Goal: Information Seeking & Learning: Learn about a topic

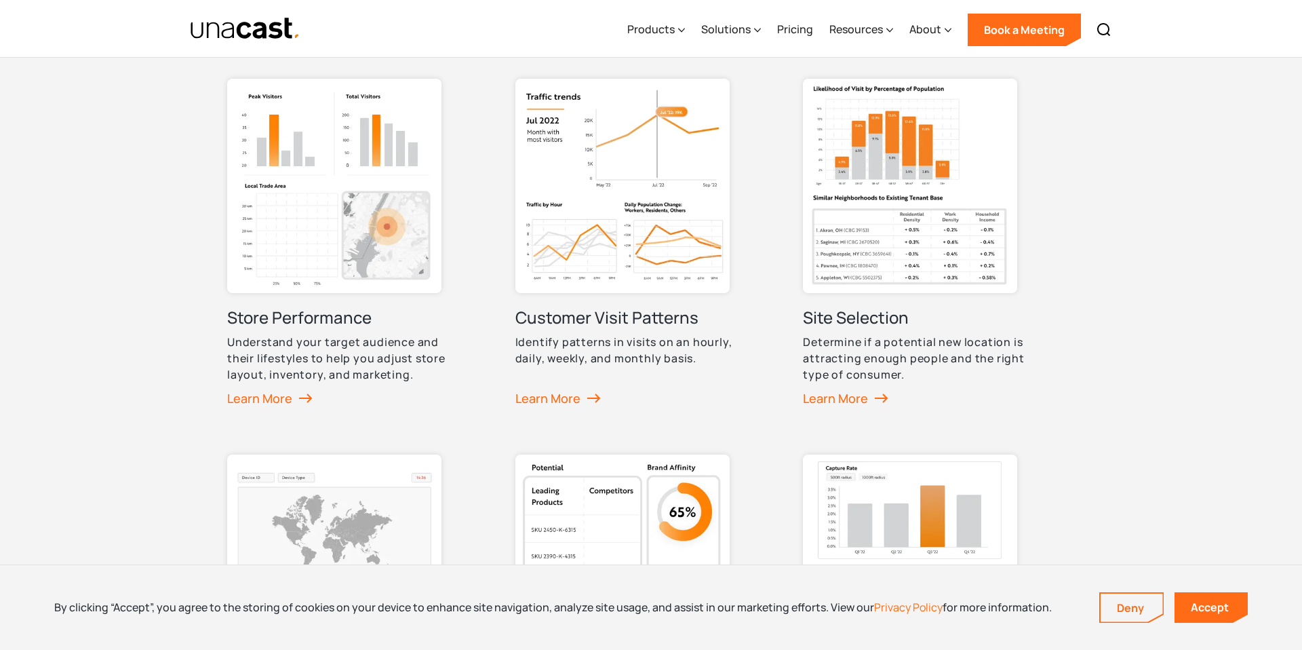
scroll to position [685, 0]
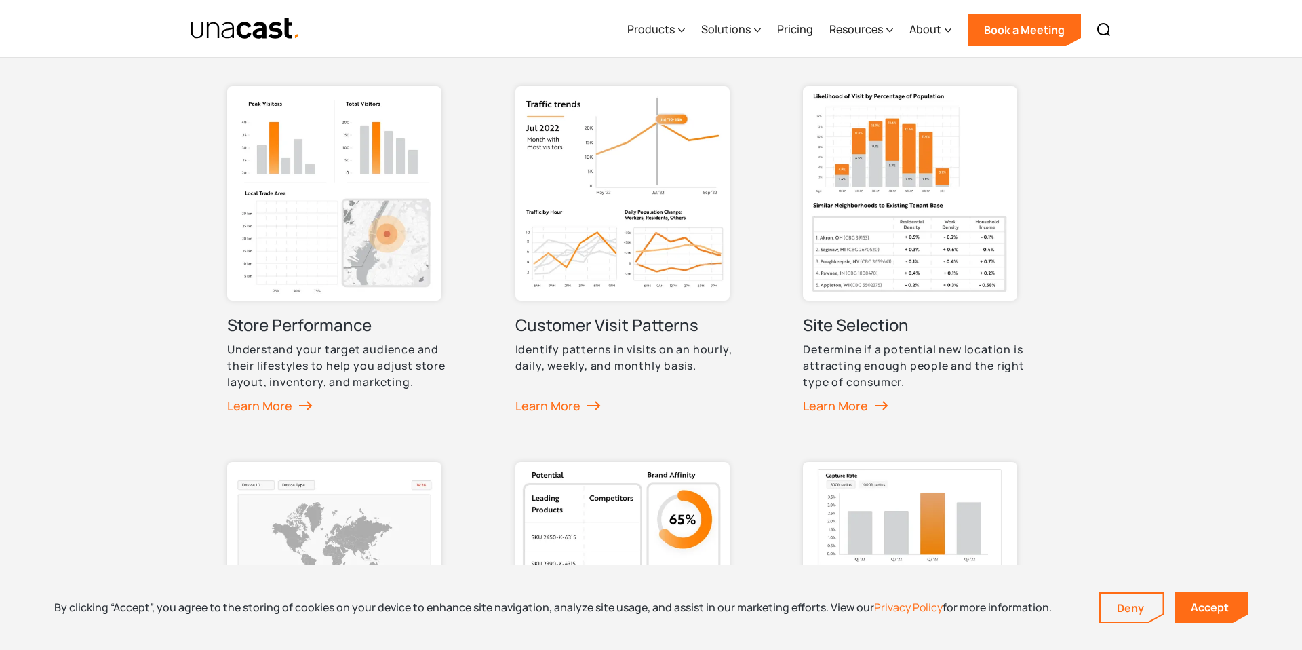
click at [607, 153] on img at bounding box center [622, 193] width 214 height 214
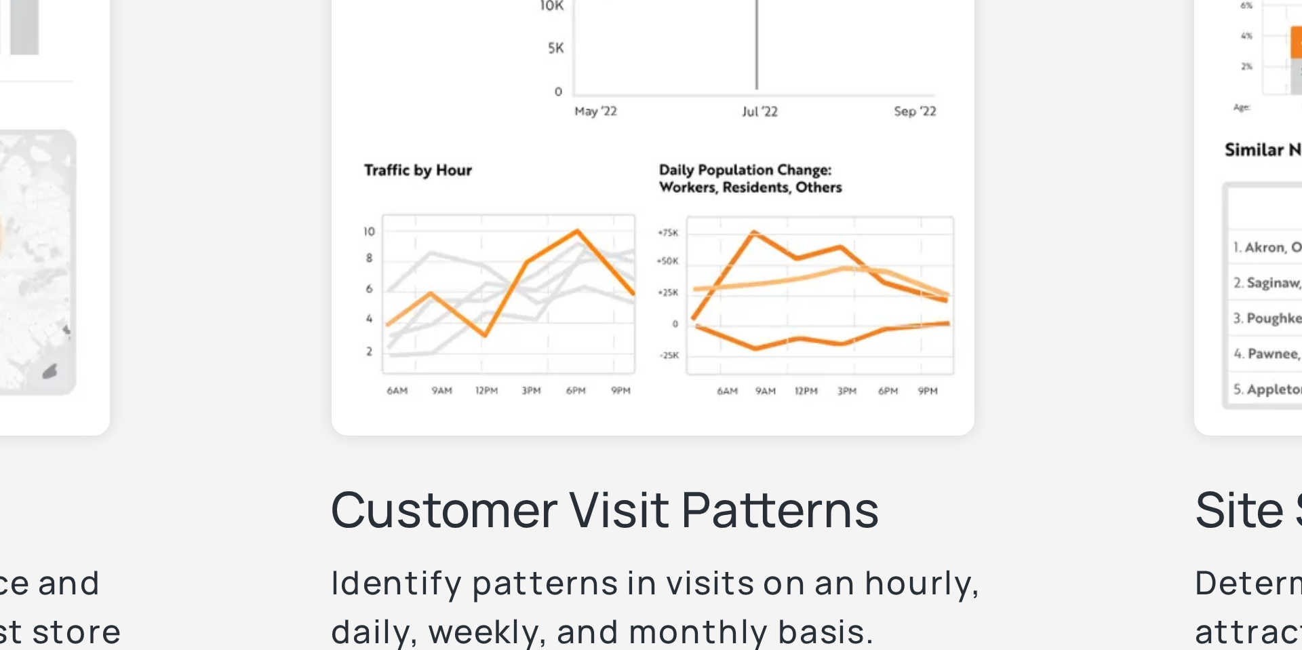
click at [589, 246] on img at bounding box center [622, 193] width 214 height 214
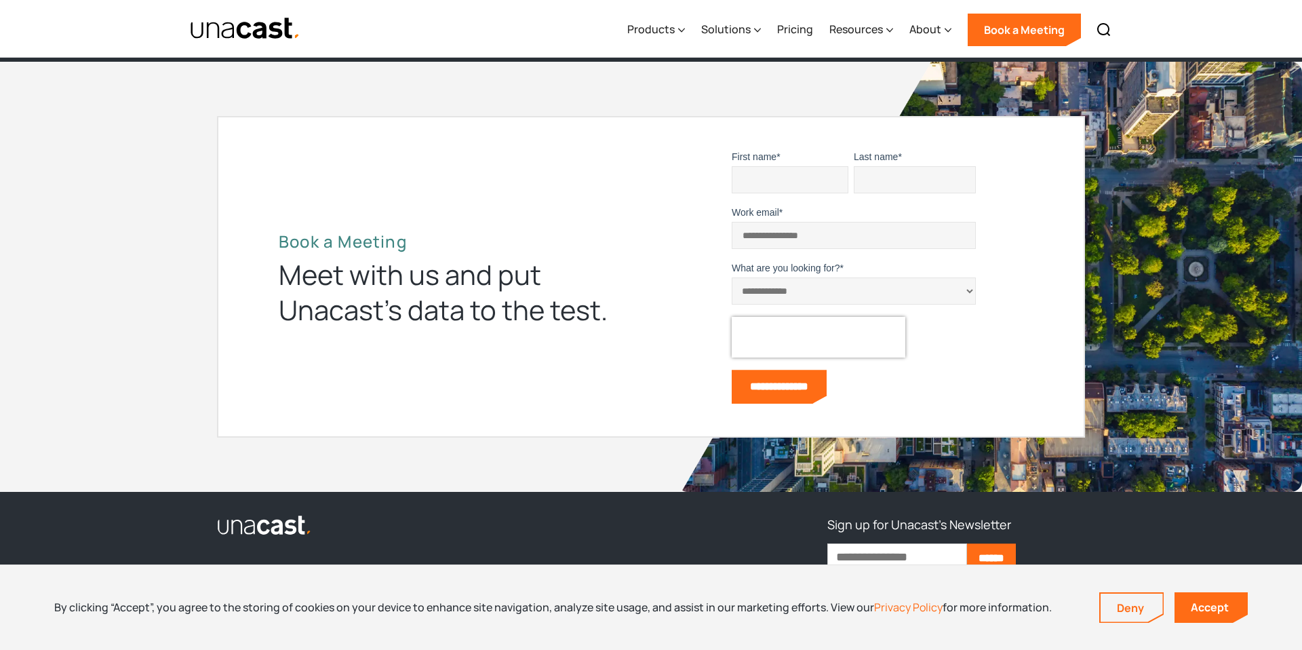
scroll to position [5988, 0]
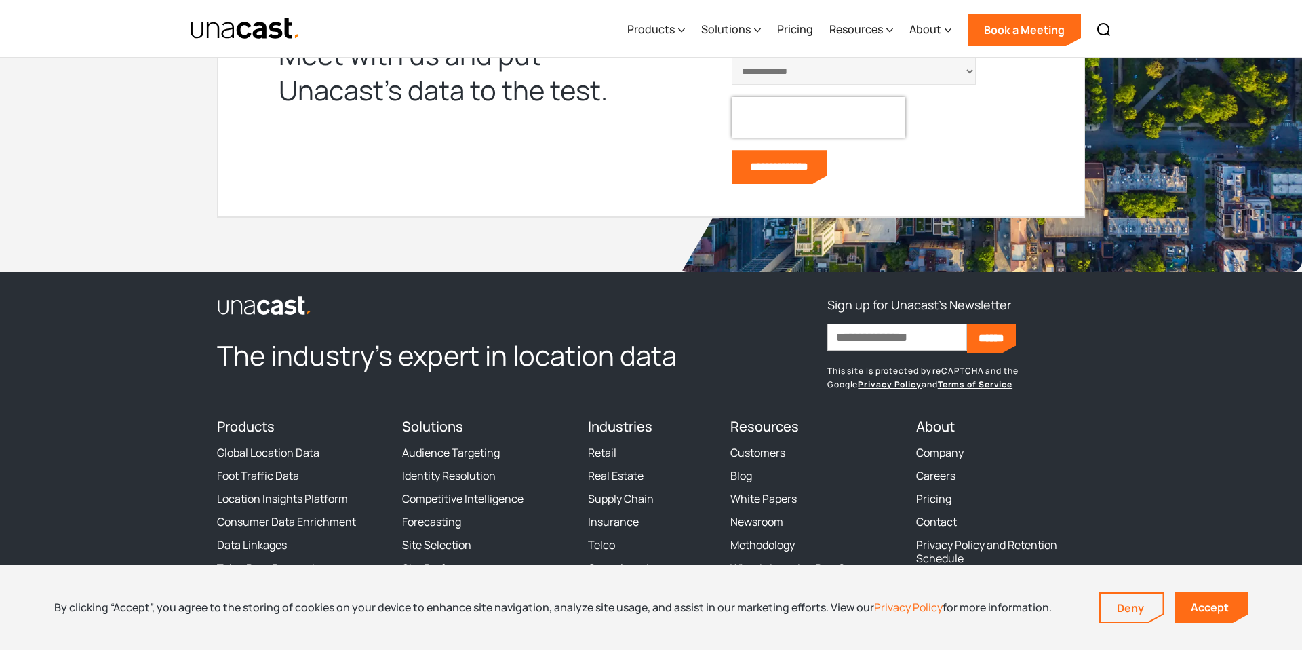
scroll to position [5988, 0]
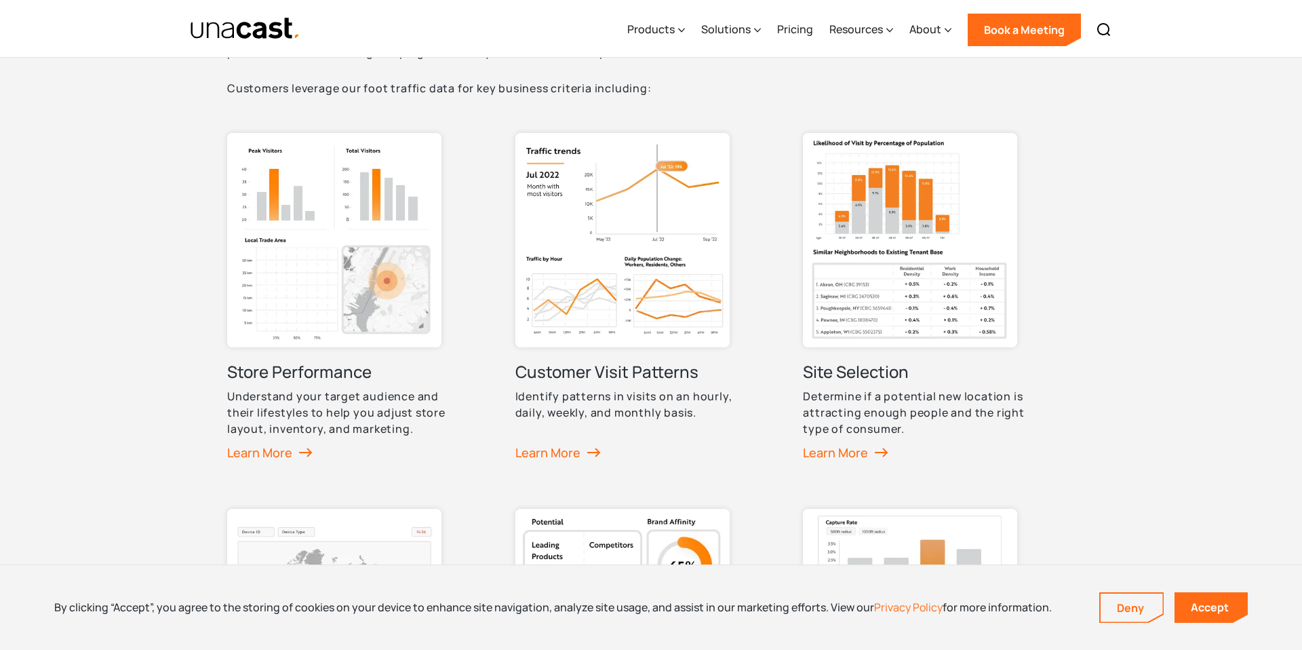
scroll to position [635, 0]
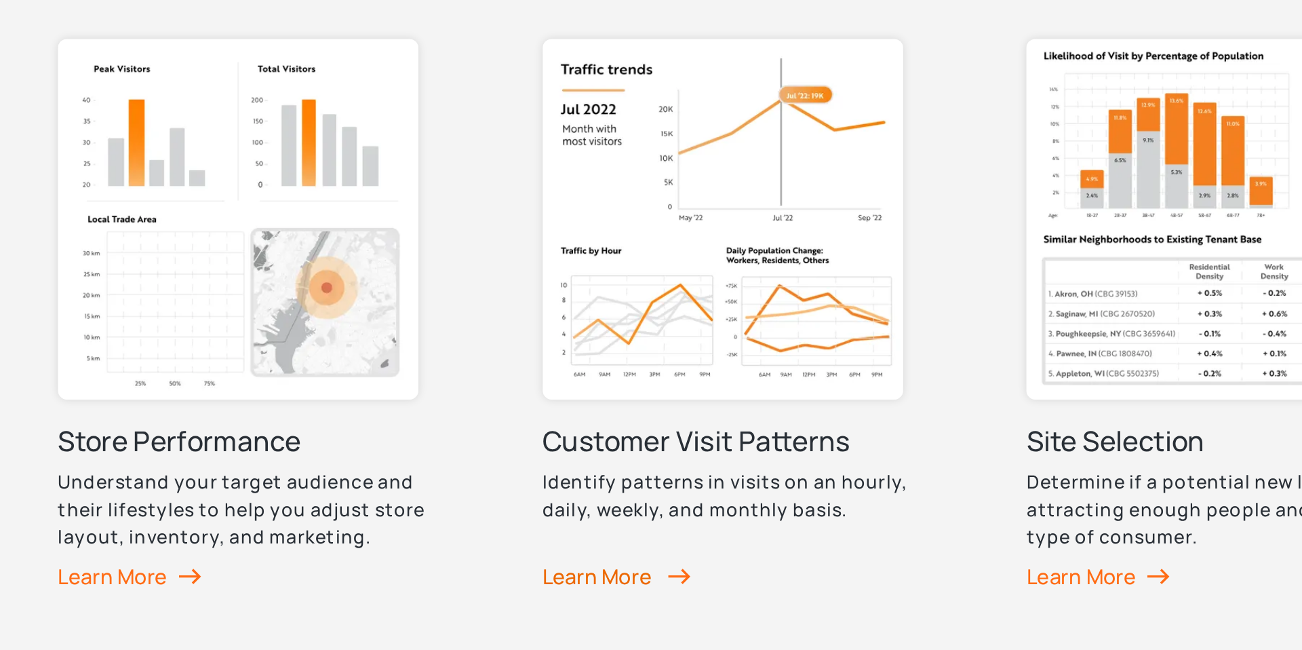
click at [564, 455] on div "Learn More" at bounding box center [559, 456] width 88 height 20
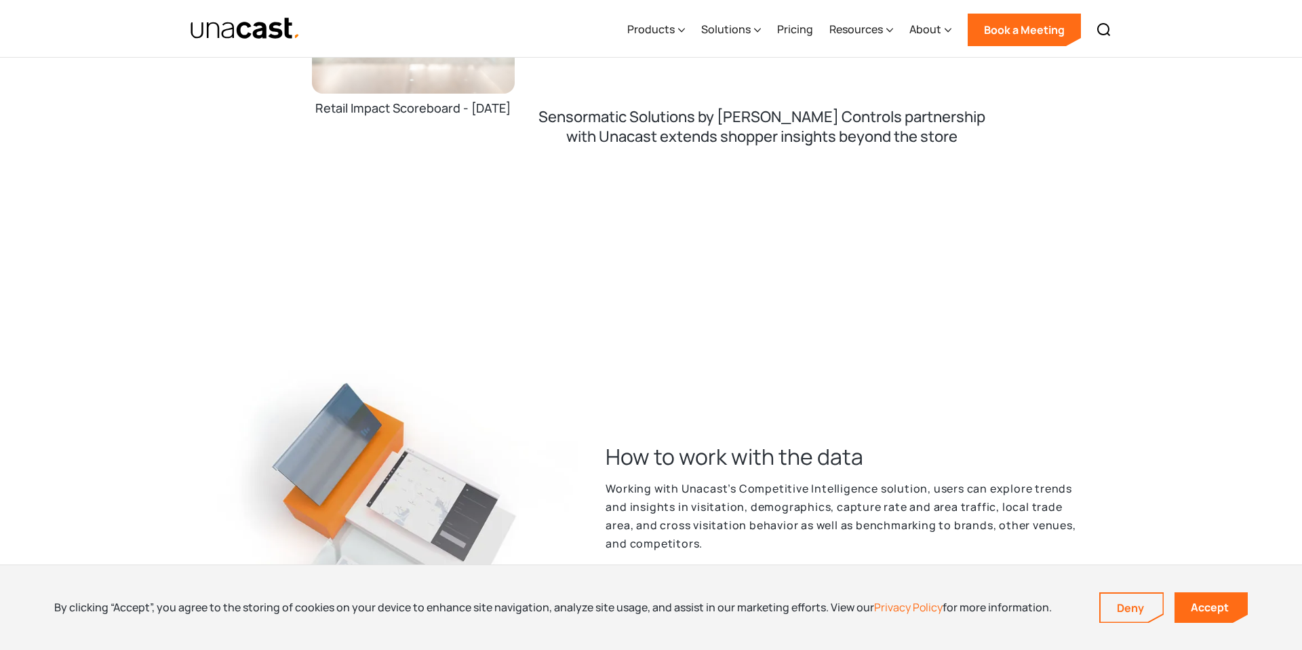
scroll to position [2546, 0]
